Goal: Browse casually: Explore the website without a specific task or goal

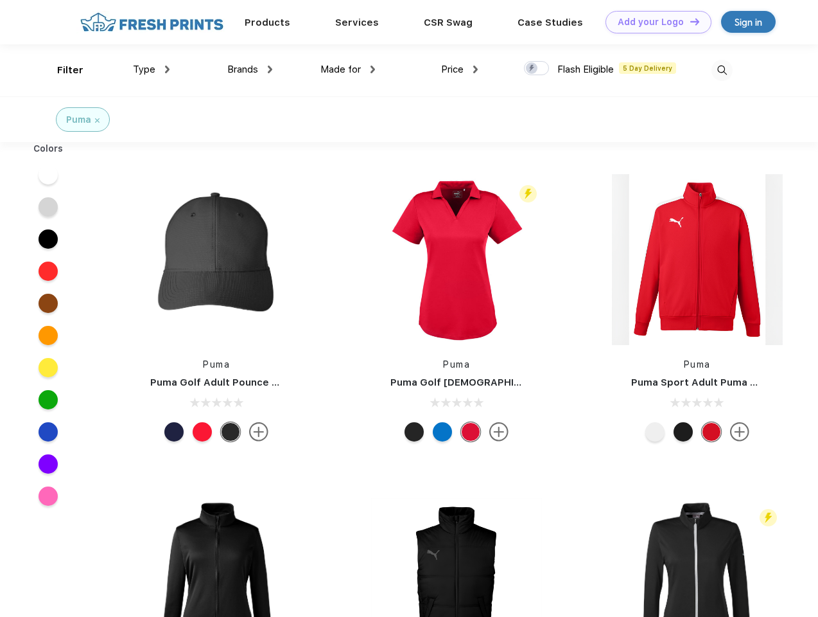
click at [654, 22] on link "Add your Logo Design Tool" at bounding box center [659, 22] width 106 height 22
click at [0, 0] on div "Design Tool" at bounding box center [0, 0] width 0 height 0
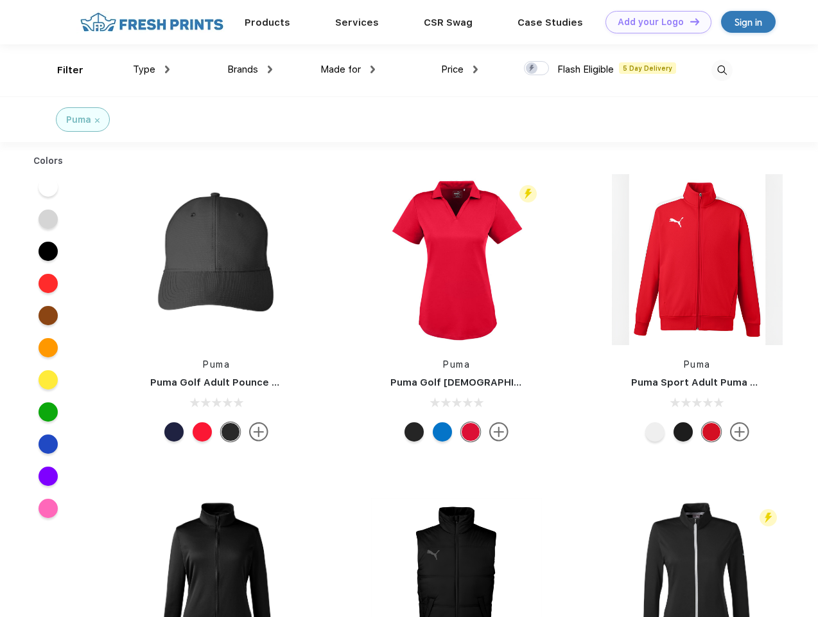
click at [689, 21] on link "Add your Logo Design Tool" at bounding box center [659, 22] width 106 height 22
click at [62, 70] on div "Filter" at bounding box center [70, 70] width 26 height 15
click at [152, 69] on span "Type" at bounding box center [144, 70] width 22 height 12
click at [250, 69] on span "Brands" at bounding box center [242, 70] width 31 height 12
click at [348, 69] on span "Made for" at bounding box center [341, 70] width 40 height 12
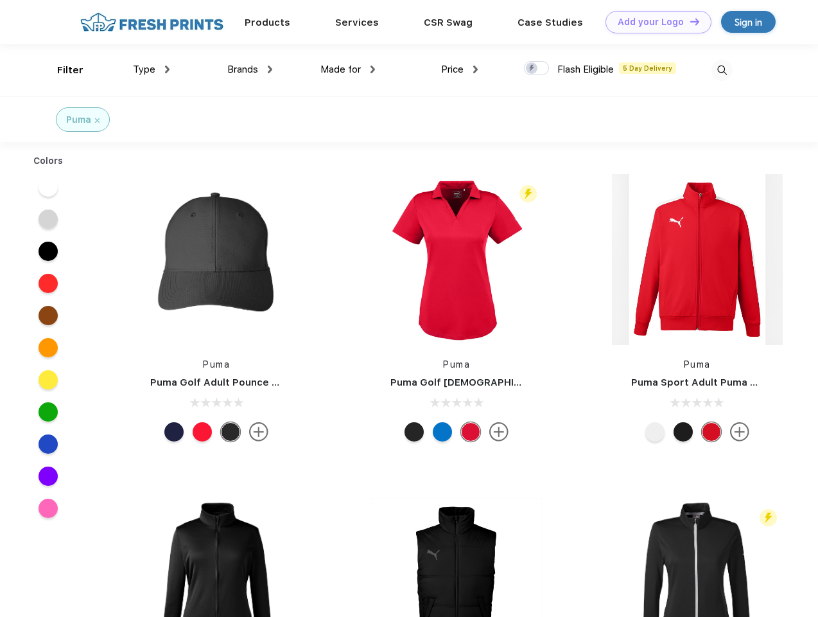
click at [460, 69] on span "Price" at bounding box center [452, 70] width 22 height 12
click at [537, 69] on div at bounding box center [536, 68] width 25 height 14
click at [532, 69] on input "checkbox" at bounding box center [528, 64] width 8 height 8
click at [722, 70] on img at bounding box center [722, 70] width 21 height 21
